Goal: Transaction & Acquisition: Purchase product/service

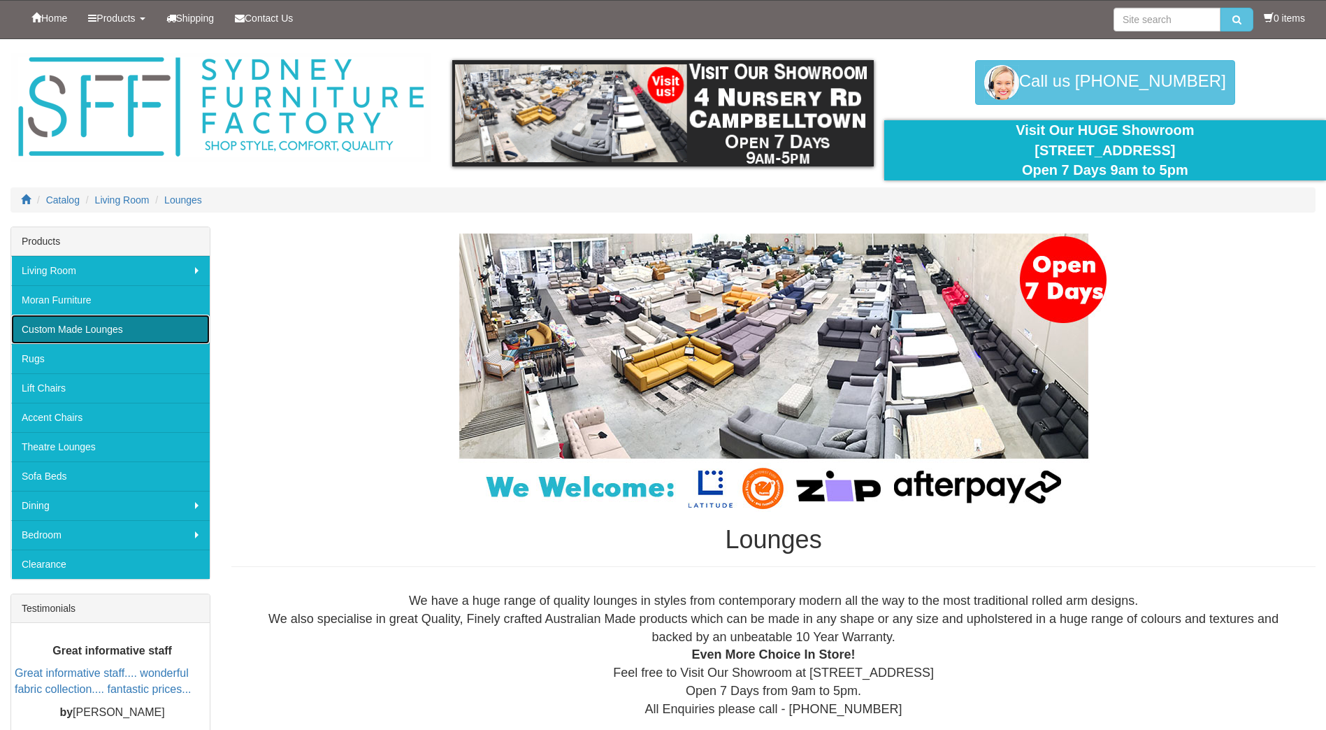
click at [94, 324] on link "Custom Made Lounges" at bounding box center [110, 329] width 198 height 29
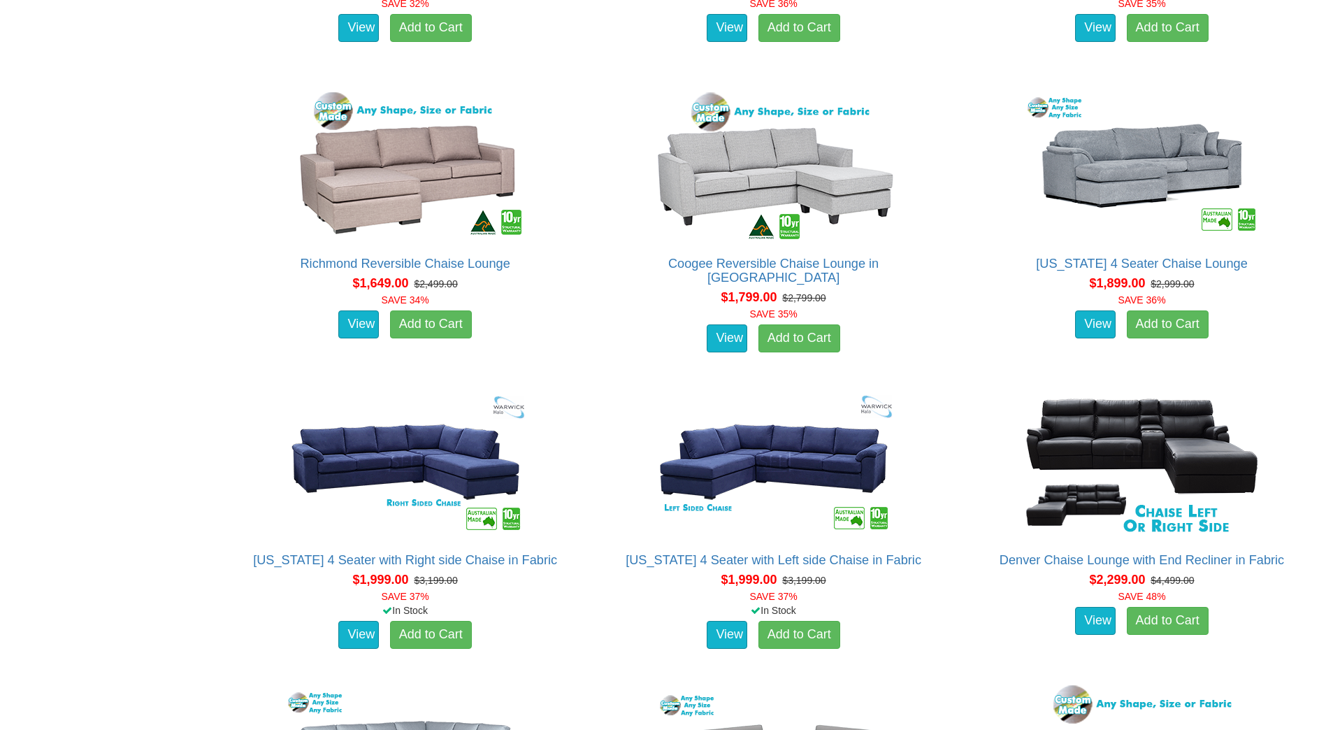
scroll to position [1211, 0]
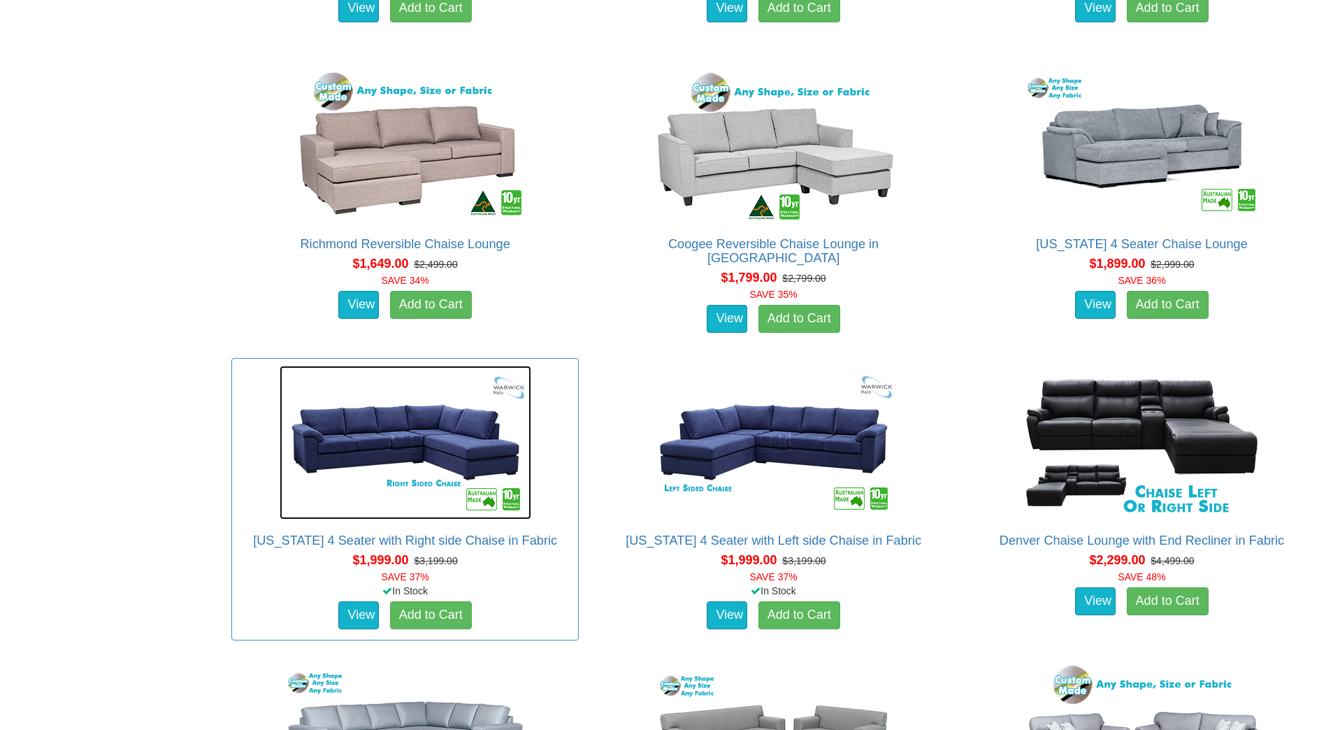
click at [428, 431] on img at bounding box center [406, 443] width 252 height 154
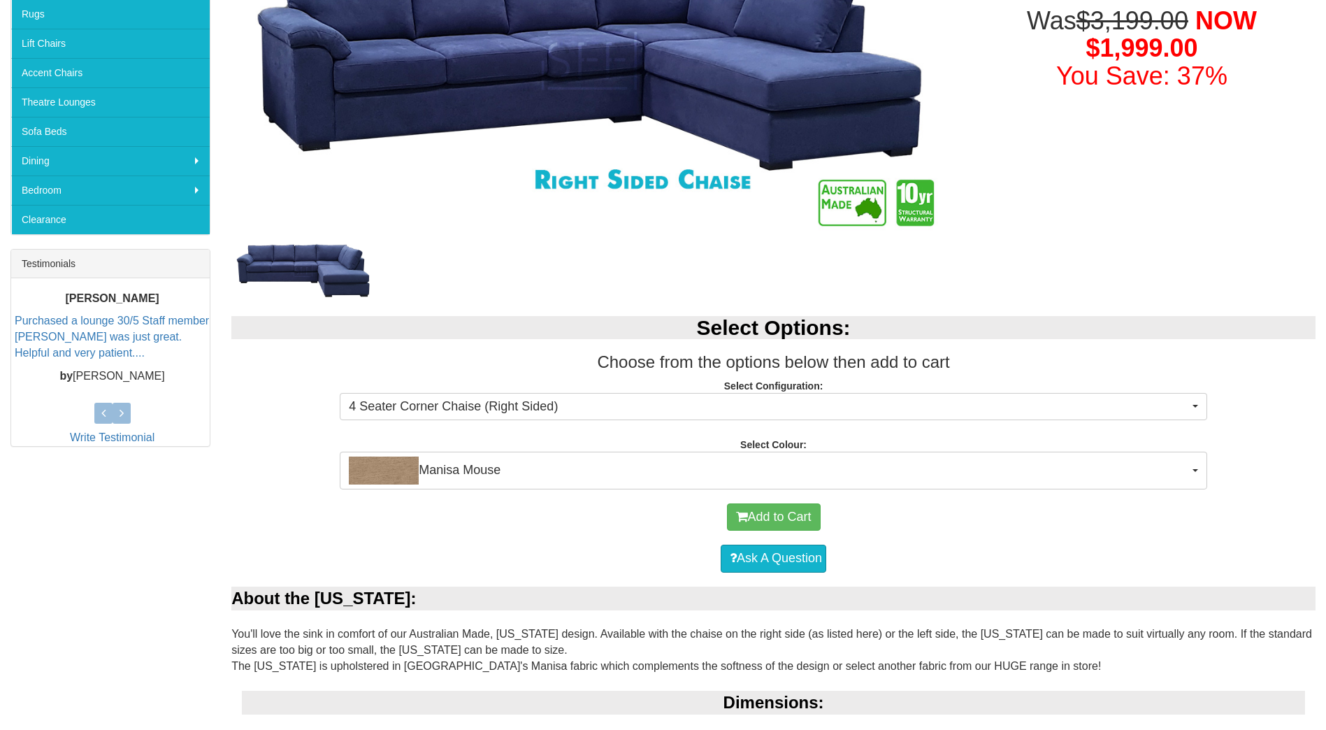
scroll to position [373, 0]
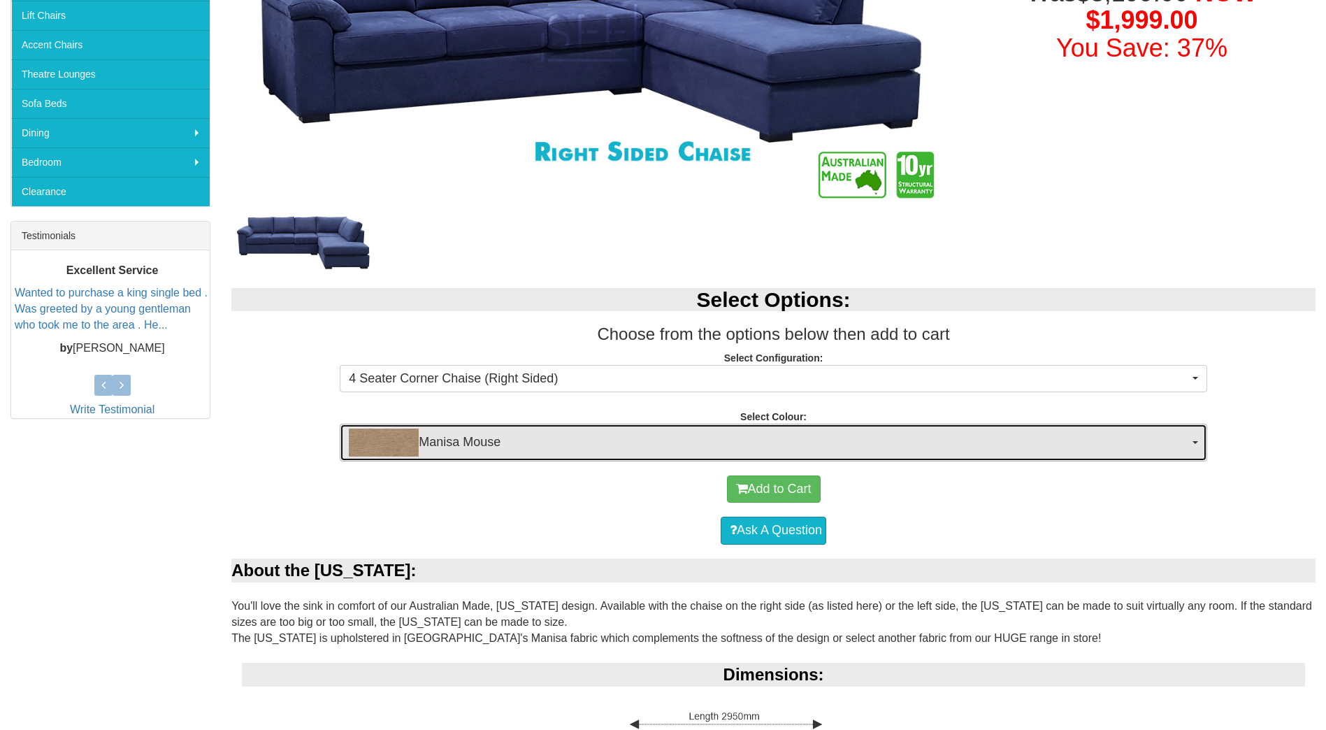
click at [1192, 444] on button "Manisa Mouse" at bounding box center [773, 443] width 867 height 38
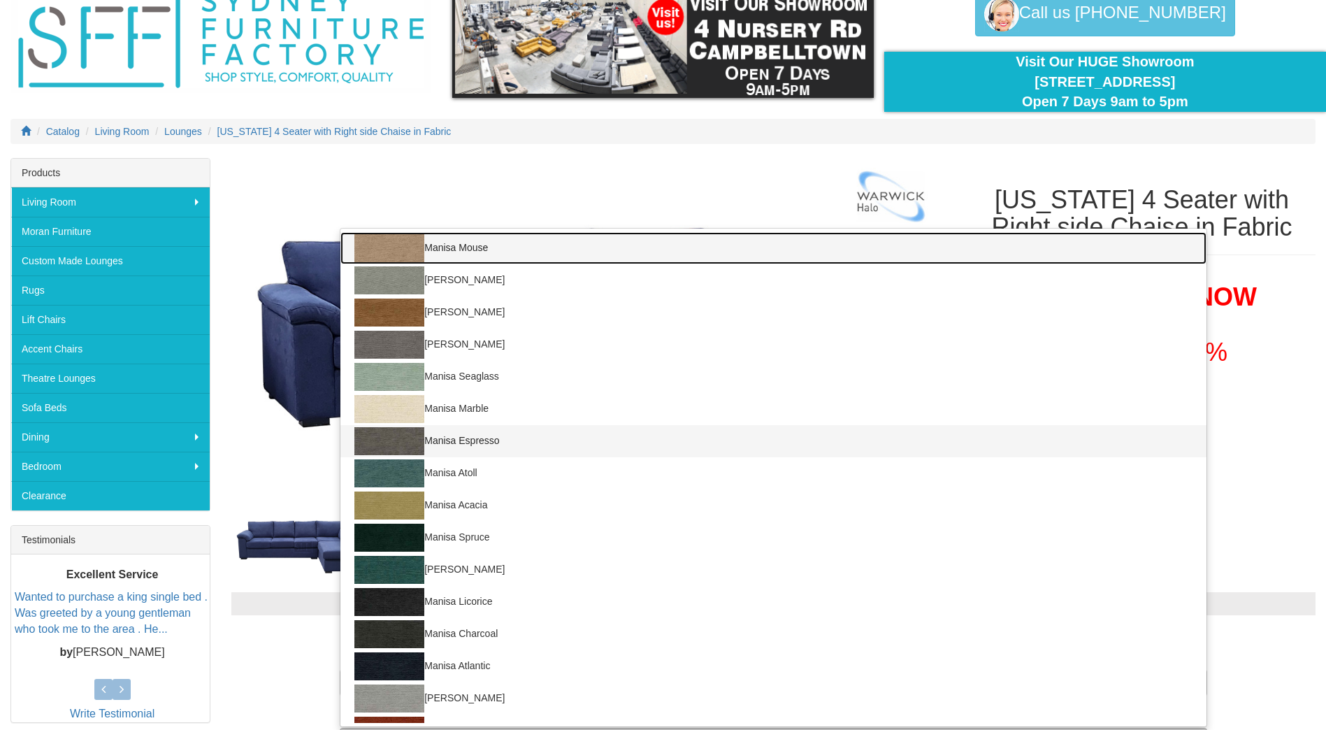
scroll to position [47, 0]
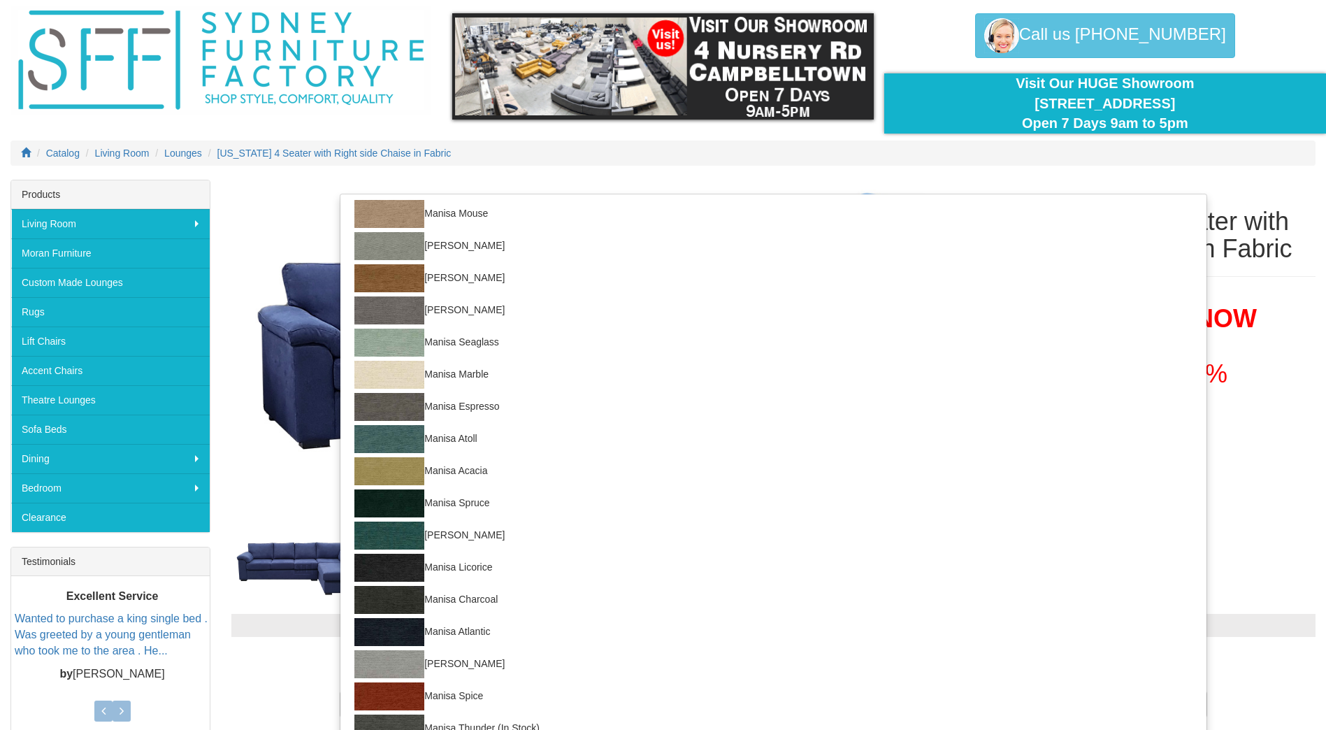
drag, startPoint x: 1300, startPoint y: 387, endPoint x: 1252, endPoint y: 354, distance: 58.2
click at [1288, 377] on h1 "Was $3,199.00 NOW $1,999.00 You Save: 37%" at bounding box center [1141, 346] width 347 height 83
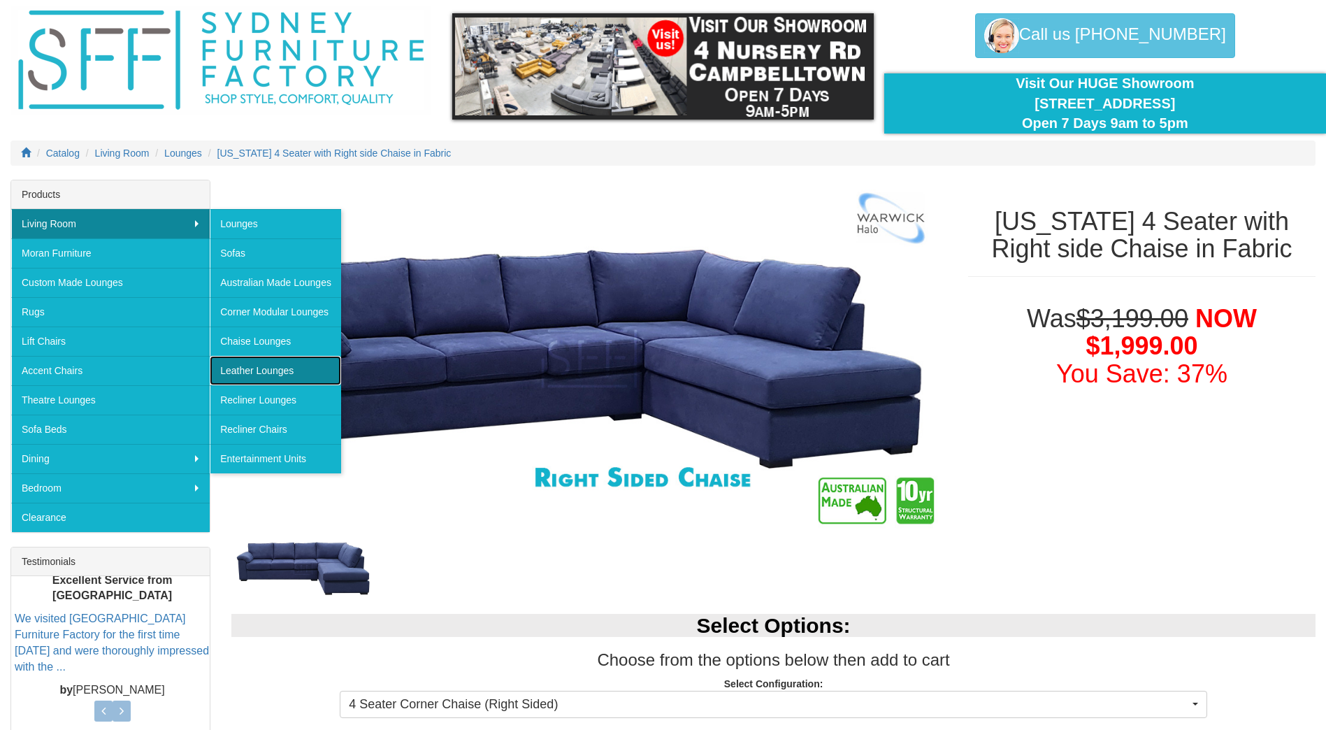
click at [242, 368] on link "Leather Lounges" at bounding box center [275, 370] width 131 height 29
